Goal: Task Accomplishment & Management: Complete application form

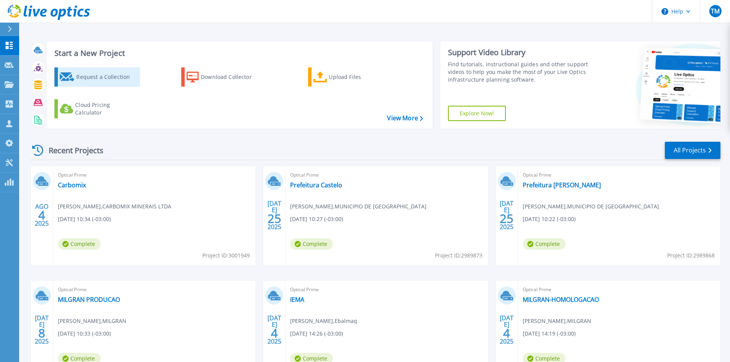
click at [100, 82] on div "Request a Collection" at bounding box center [106, 76] width 61 height 15
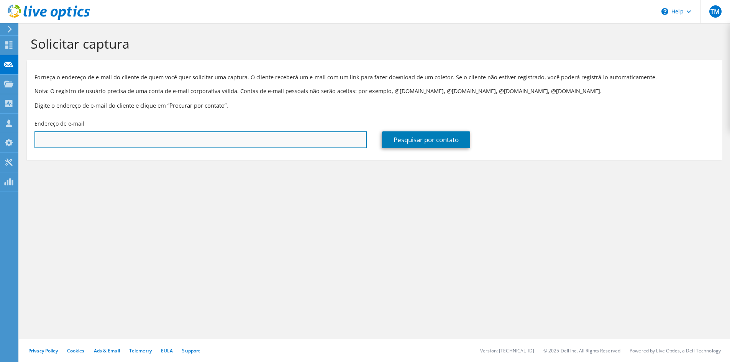
click at [148, 139] on input "text" at bounding box center [200, 139] width 332 height 17
paste input "infra.ti@hifa.org.br"
type input "infra.ti@hifa.org.br"
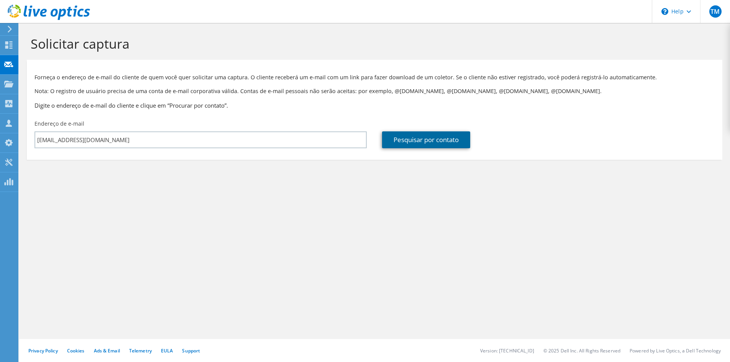
click at [410, 140] on link "Pesquisar por contato" at bounding box center [426, 139] width 88 height 17
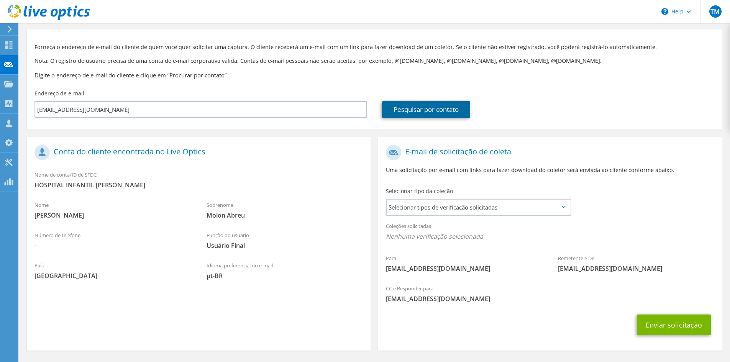
scroll to position [57, 0]
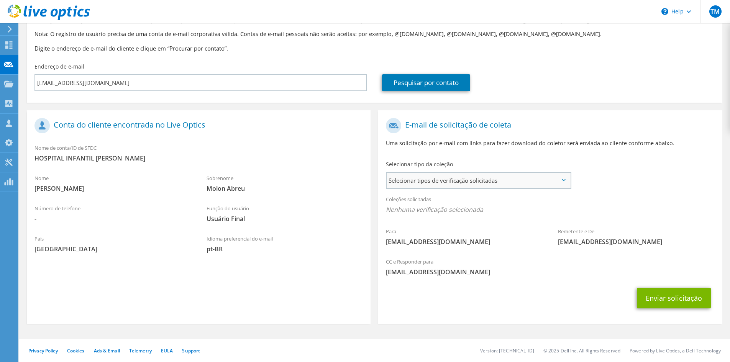
click at [560, 187] on span "Selecionar tipos de verificação solicitadas" at bounding box center [479, 180] width 184 height 15
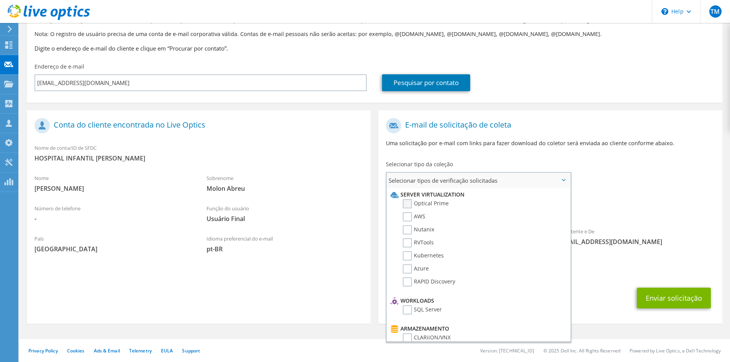
click at [410, 206] on label "Optical Prime" at bounding box center [426, 203] width 46 height 9
click at [0, 0] on input "Optical Prime" at bounding box center [0, 0] width 0 height 0
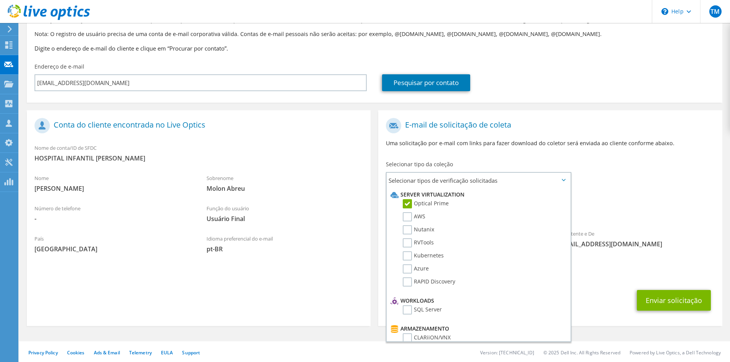
click at [630, 203] on div "Coleções solicitadas Nenhuma verificação selecionada Optical Prime" at bounding box center [550, 206] width 344 height 31
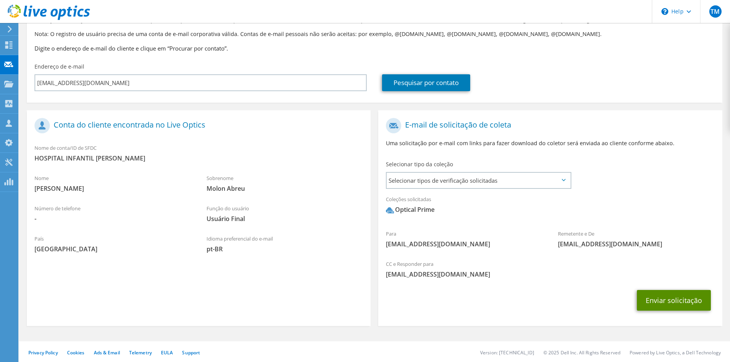
click at [682, 306] on button "Enviar solicitação" at bounding box center [674, 300] width 74 height 21
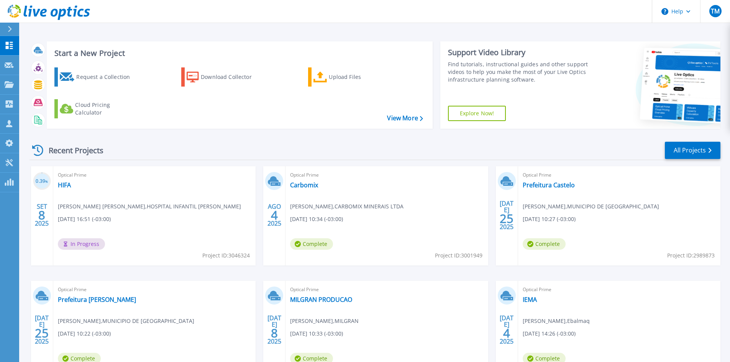
drag, startPoint x: 121, startPoint y: 220, endPoint x: 63, endPoint y: 208, distance: 59.5
click at [63, 208] on div "Optical Prime HIFA Julio Molon Abreu , HOSPITAL INFANTIL FRANCISCO DE ASSIS 09/…" at bounding box center [154, 215] width 202 height 99
click at [114, 208] on span "Julio Molon Abreu , HOSPITAL INFANTIL FRANCISCO DE ASSIS" at bounding box center [149, 206] width 183 height 8
